Goal: Task Accomplishment & Management: Manage account settings

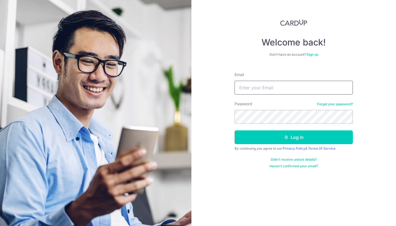
type input "[EMAIL_ADDRESS][DOMAIN_NAME]"
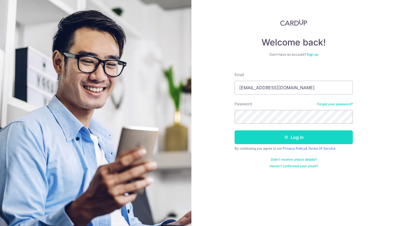
click at [285, 140] on button "Log in" at bounding box center [294, 137] width 118 height 14
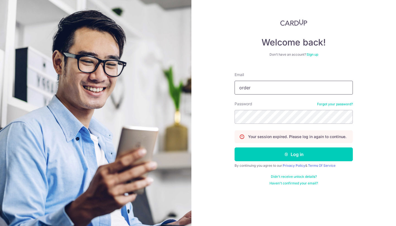
type input "[EMAIL_ADDRESS][DOMAIN_NAME]"
click at [294, 154] on button "Log in" at bounding box center [294, 154] width 118 height 14
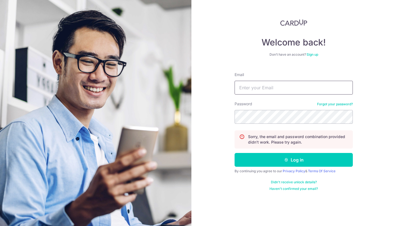
click at [266, 88] on input "Email" at bounding box center [294, 88] width 118 height 14
type input "orders@soicoco.com"
click at [294, 160] on button "Log in" at bounding box center [294, 160] width 118 height 14
click at [325, 104] on link "Forgot your password?" at bounding box center [335, 104] width 36 height 4
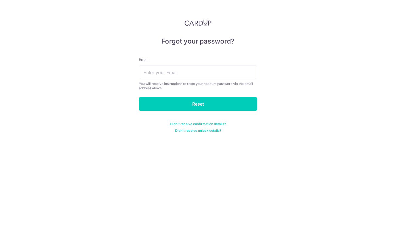
click at [241, 82] on div "You will receive instructions to reset your account password via the email addr…" at bounding box center [198, 85] width 118 height 9
click at [228, 77] on input "text" at bounding box center [198, 73] width 118 height 14
type input "orders@soicoco.com"
click at [198, 104] on input "Reset" at bounding box center [198, 104] width 118 height 14
